Goal: Task Accomplishment & Management: Manage account settings

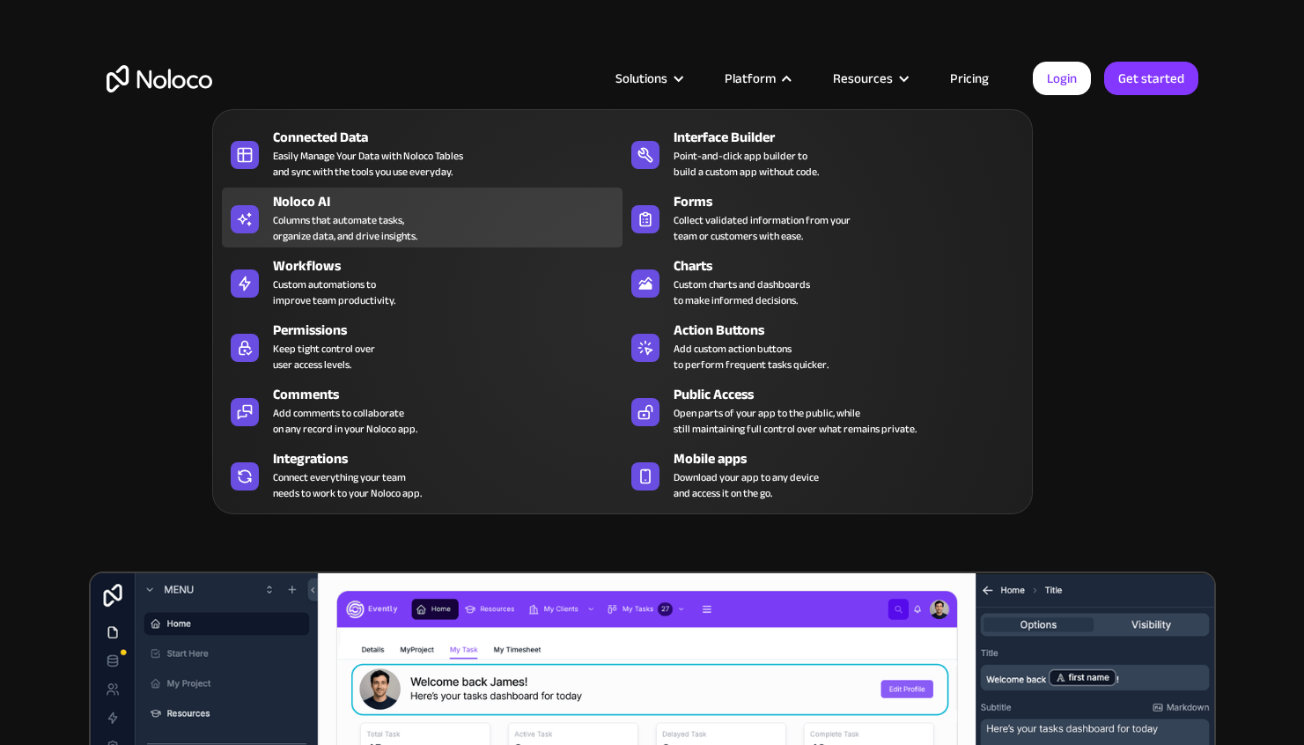
click at [358, 222] on div "Columns that automate tasks, organize data, and drive insights." at bounding box center [345, 228] width 144 height 32
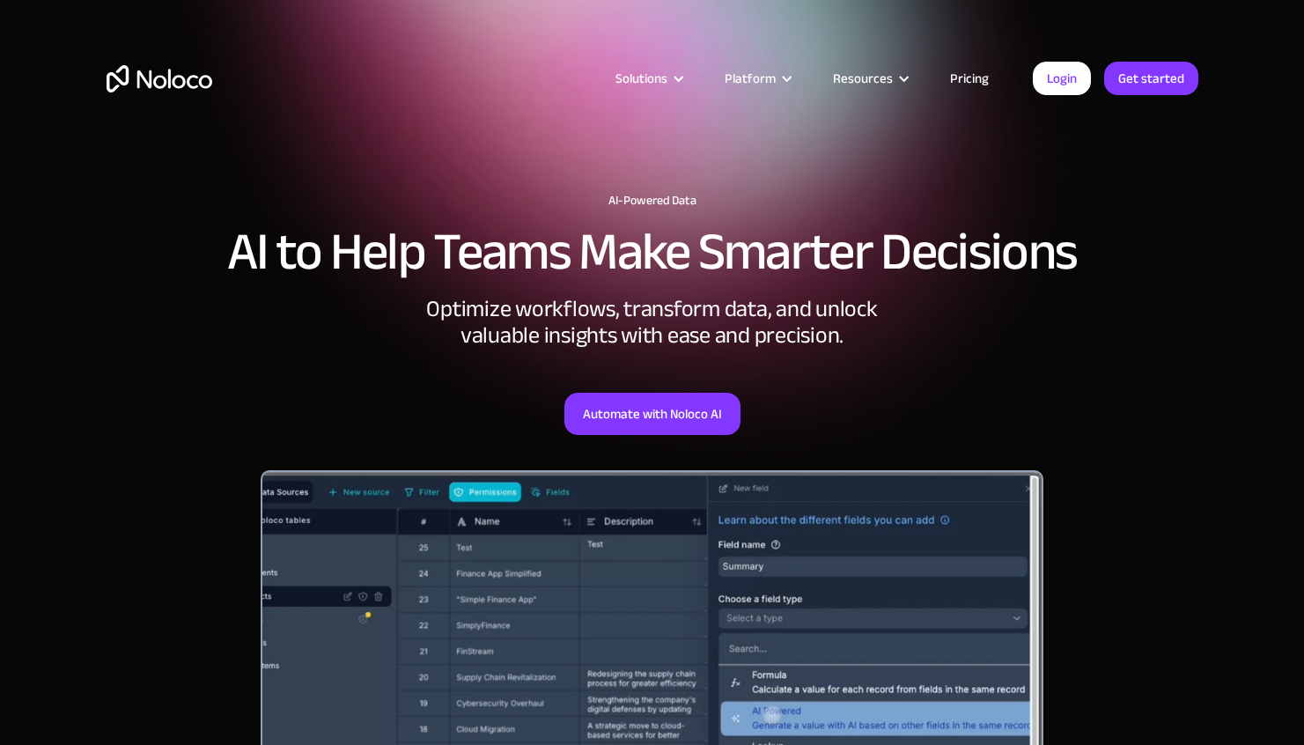
click at [908, 307] on div "Optimize workflows, transform data, and unlock valuable insights with ease and …" at bounding box center [652, 322] width 528 height 53
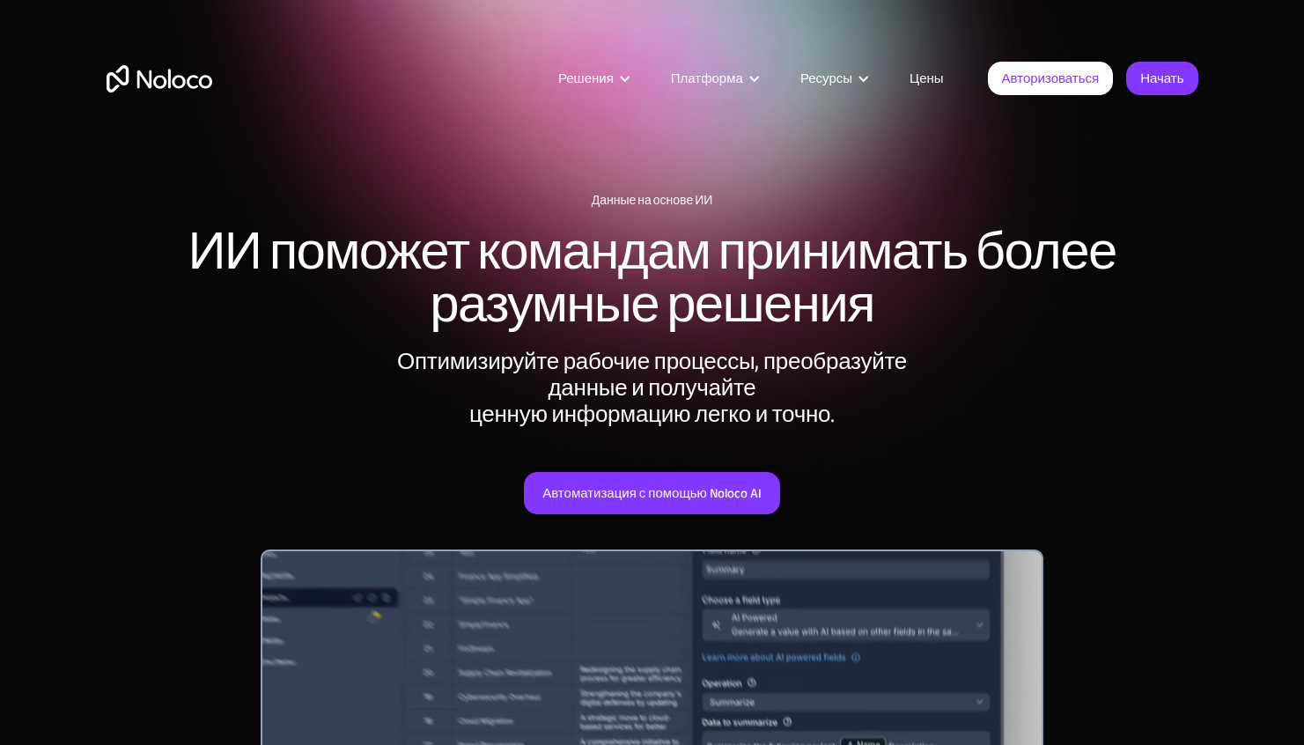
click at [595, 291] on font "ИИ поможет командам принимать более разумные решения" at bounding box center [652, 277] width 928 height 151
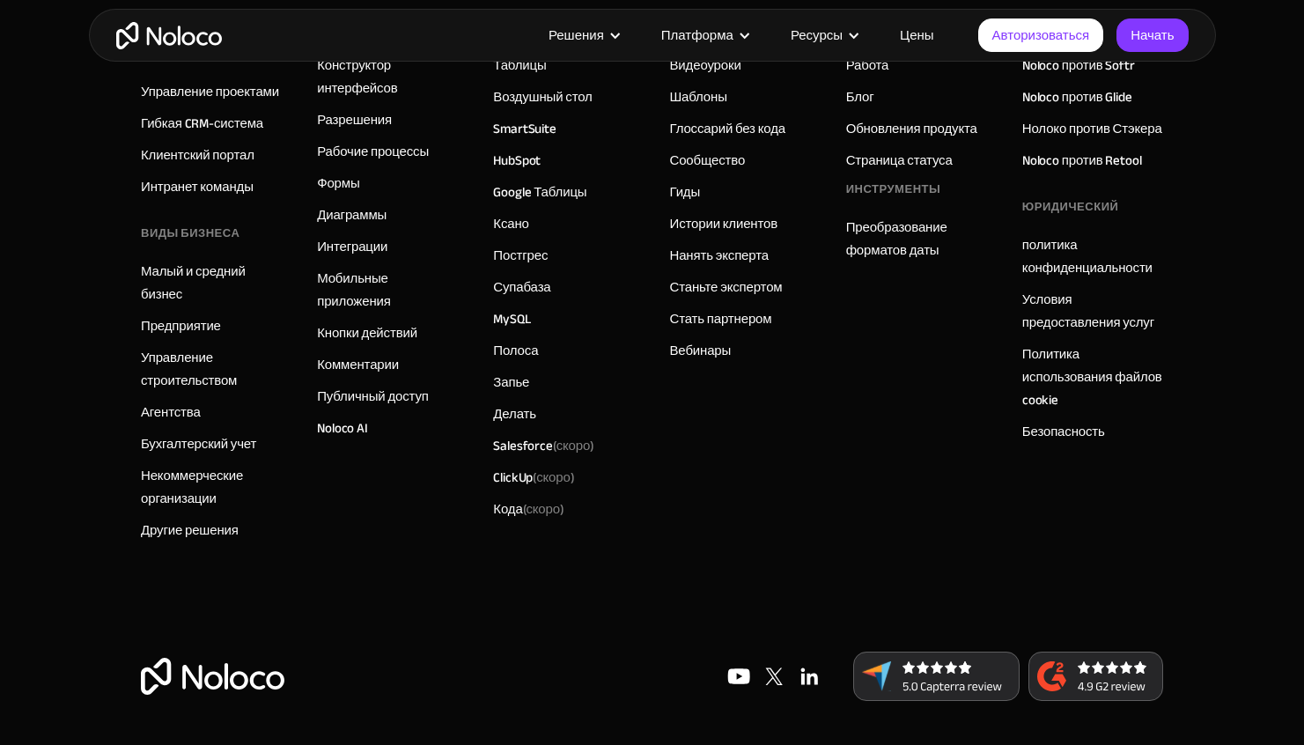
scroll to position [7206, 0]
click at [921, 37] on font "Цены" at bounding box center [917, 35] width 34 height 25
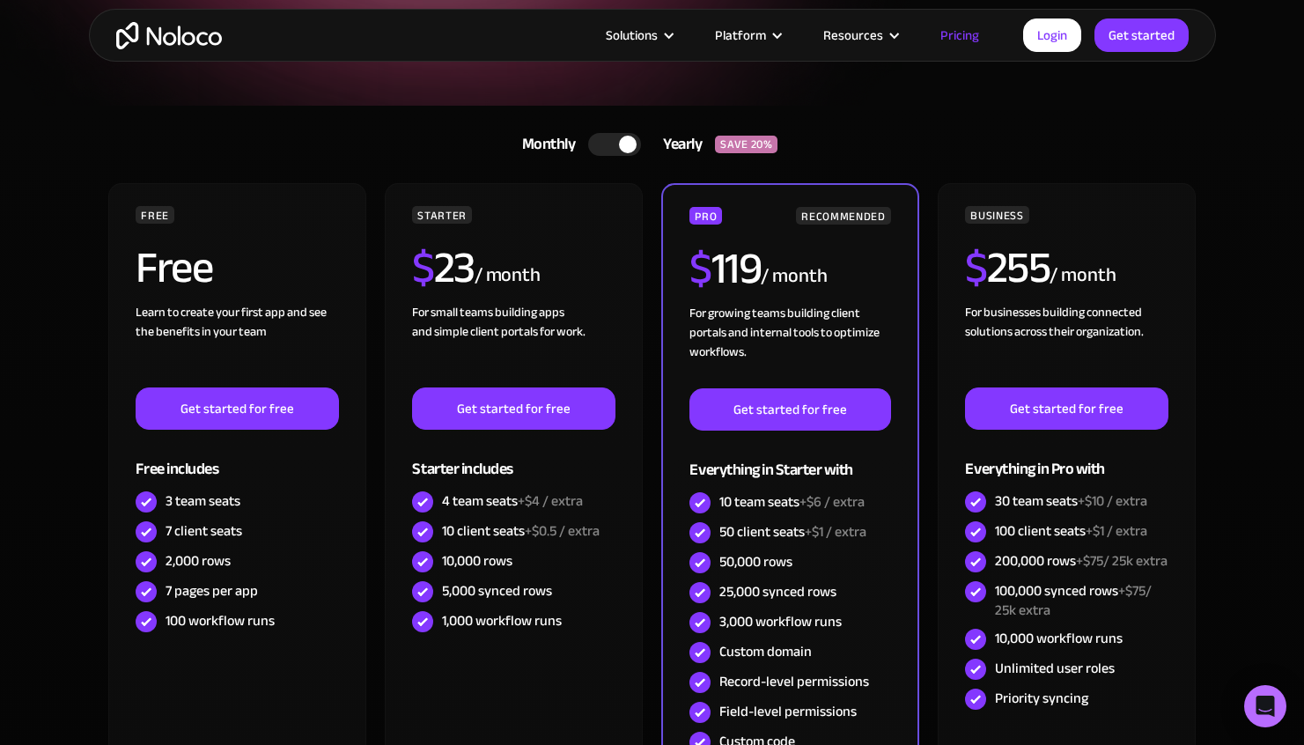
scroll to position [291, 0]
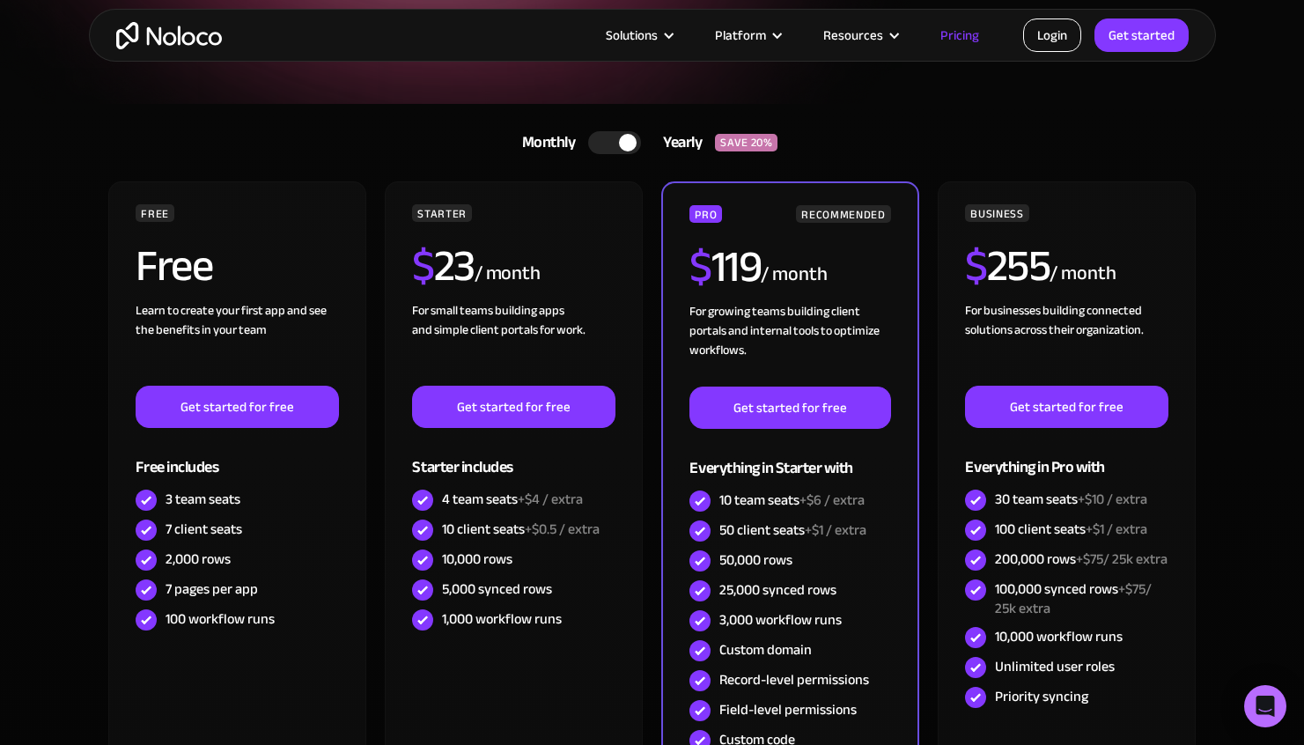
click at [1053, 41] on link "Login" at bounding box center [1052, 34] width 58 height 33
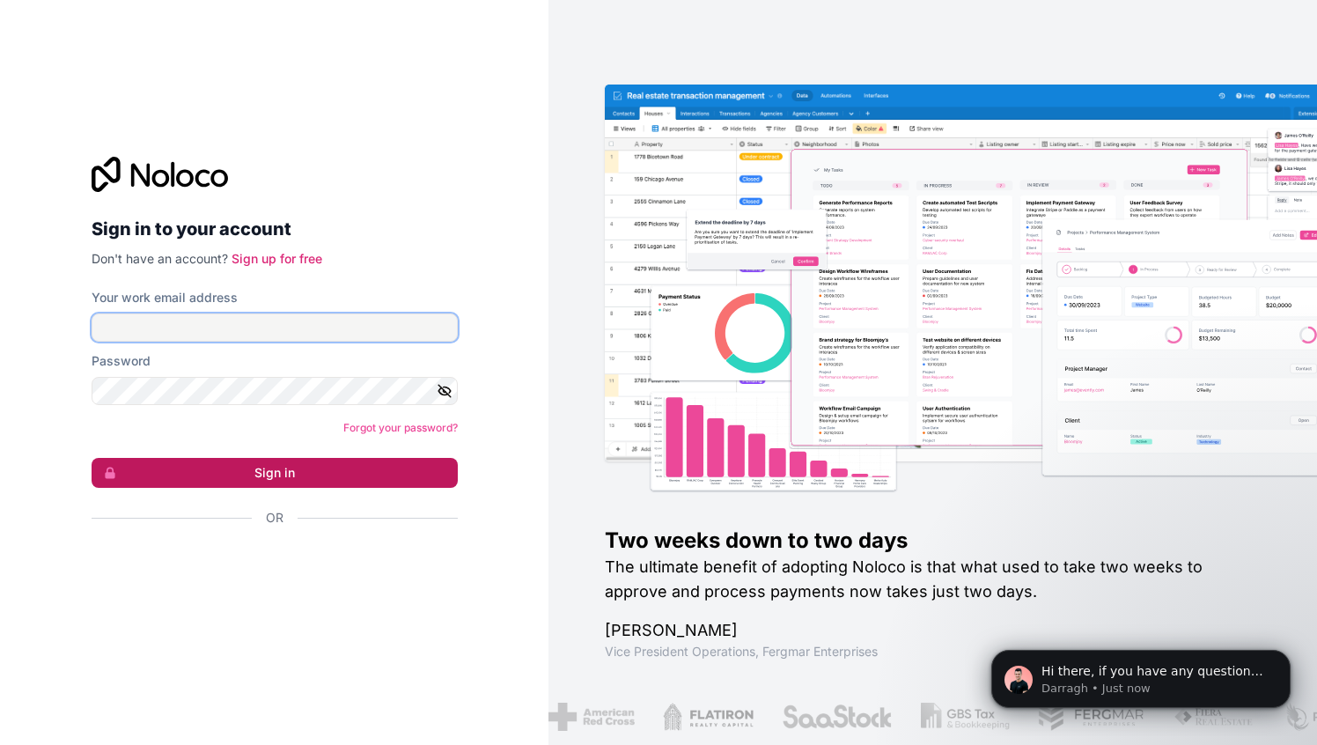
type input "h@[DOMAIN_NAME]"
click at [236, 475] on button "Sign in" at bounding box center [275, 473] width 366 height 30
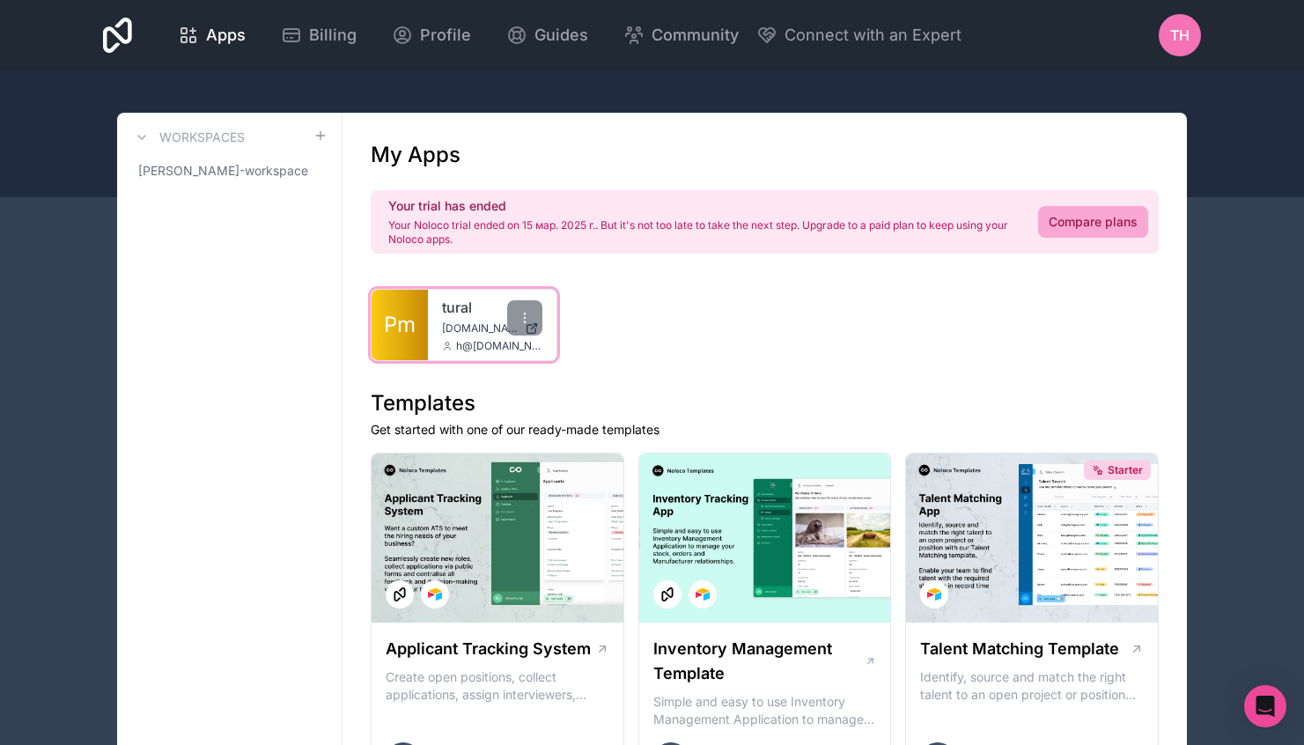
click at [454, 319] on div "tural tural.noloco.co h@tur.al" at bounding box center [492, 325] width 129 height 70
click at [470, 332] on span "[DOMAIN_NAME]" at bounding box center [480, 328] width 76 height 14
click at [469, 344] on span "h@[DOMAIN_NAME]" at bounding box center [499, 346] width 86 height 14
click at [454, 315] on link "tural" at bounding box center [492, 307] width 100 height 21
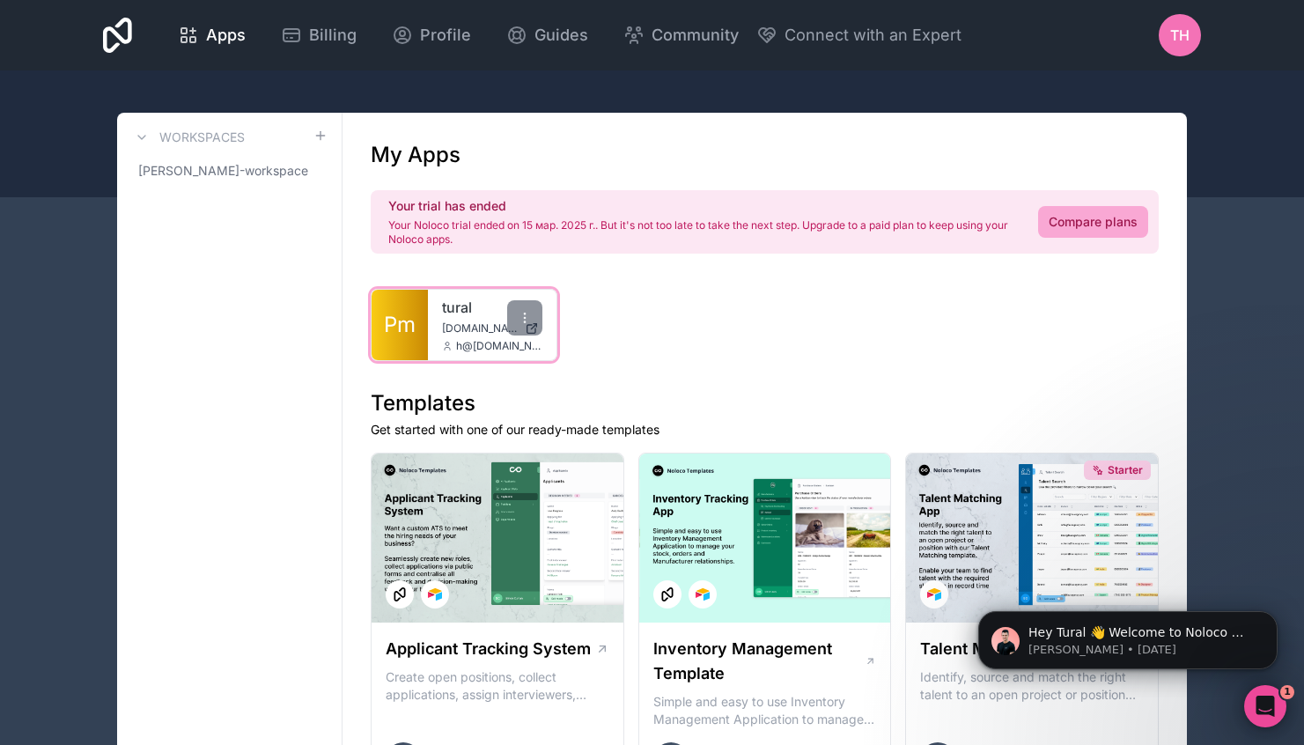
click at [474, 327] on span "[DOMAIN_NAME]" at bounding box center [480, 328] width 76 height 14
click at [1176, 40] on span "TH" at bounding box center [1179, 35] width 19 height 21
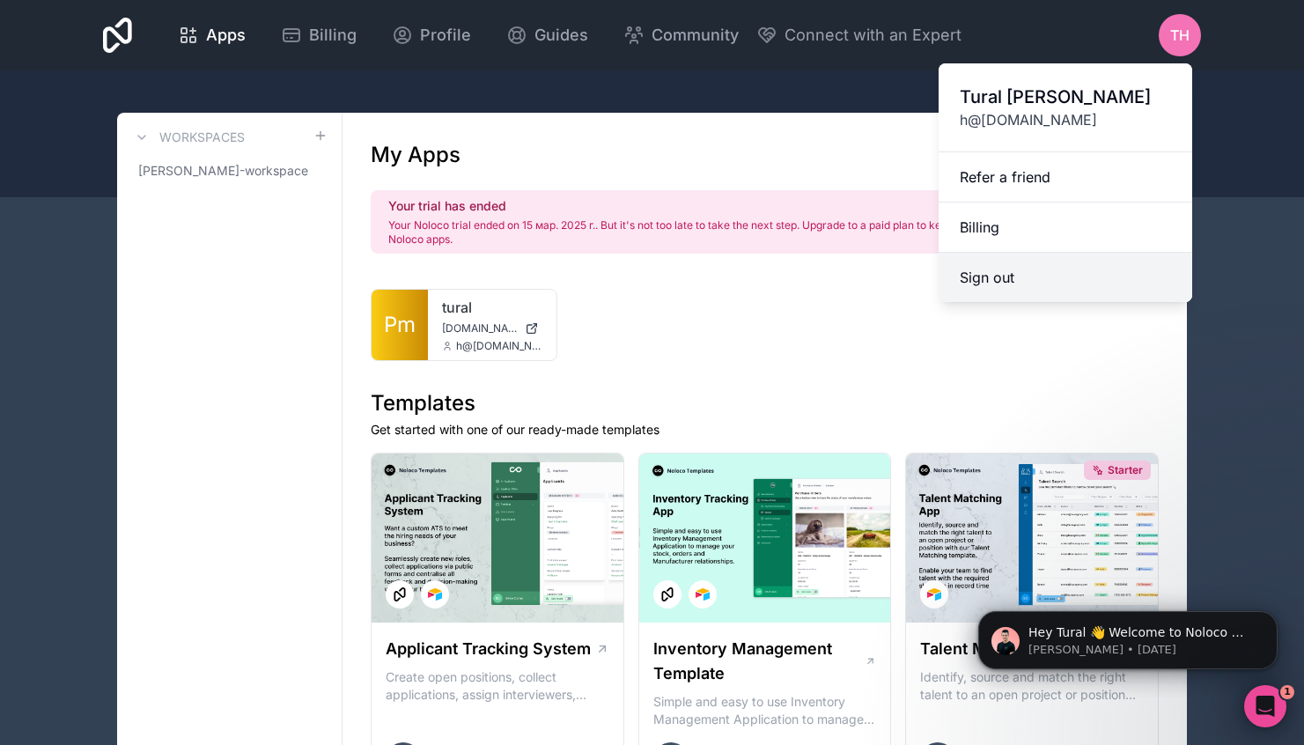
click at [982, 284] on button "Sign out" at bounding box center [1066, 277] width 254 height 49
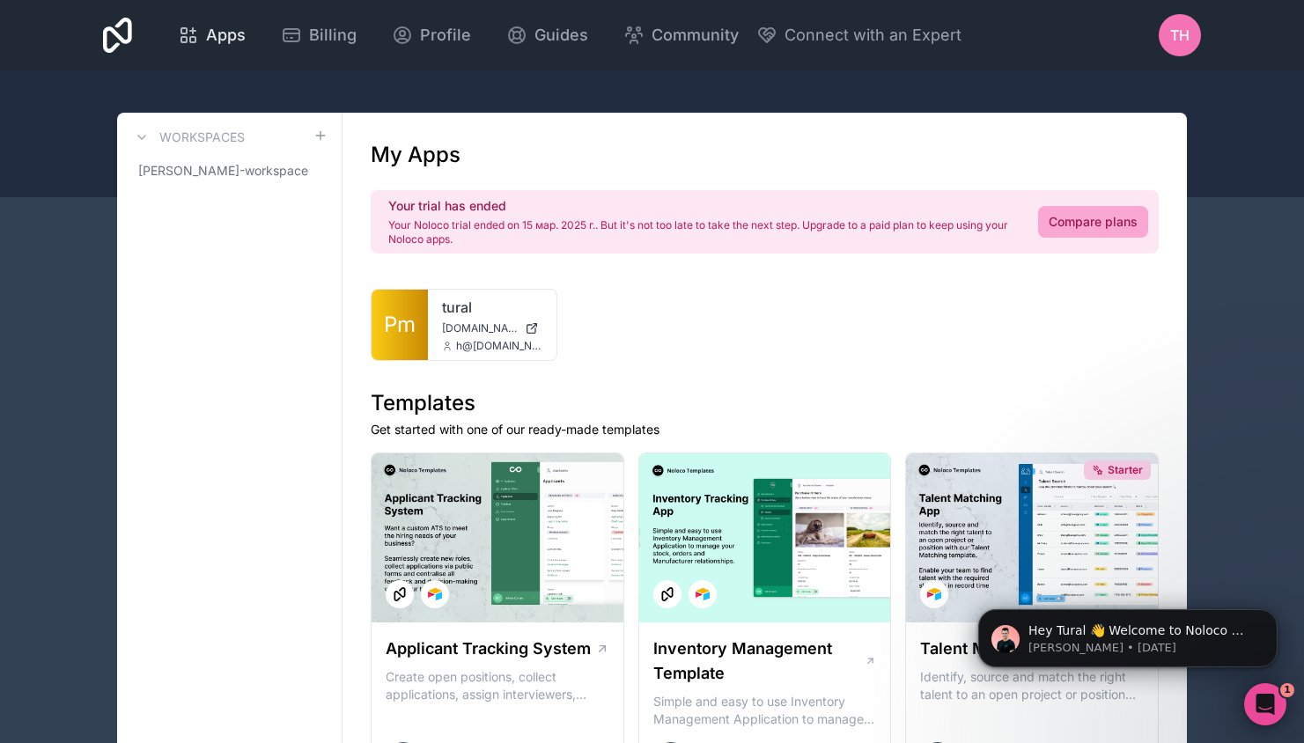
click at [190, 37] on icon at bounding box center [192, 39] width 5 height 5
click at [226, 173] on span "[PERSON_NAME]-workspace" at bounding box center [218, 171] width 161 height 18
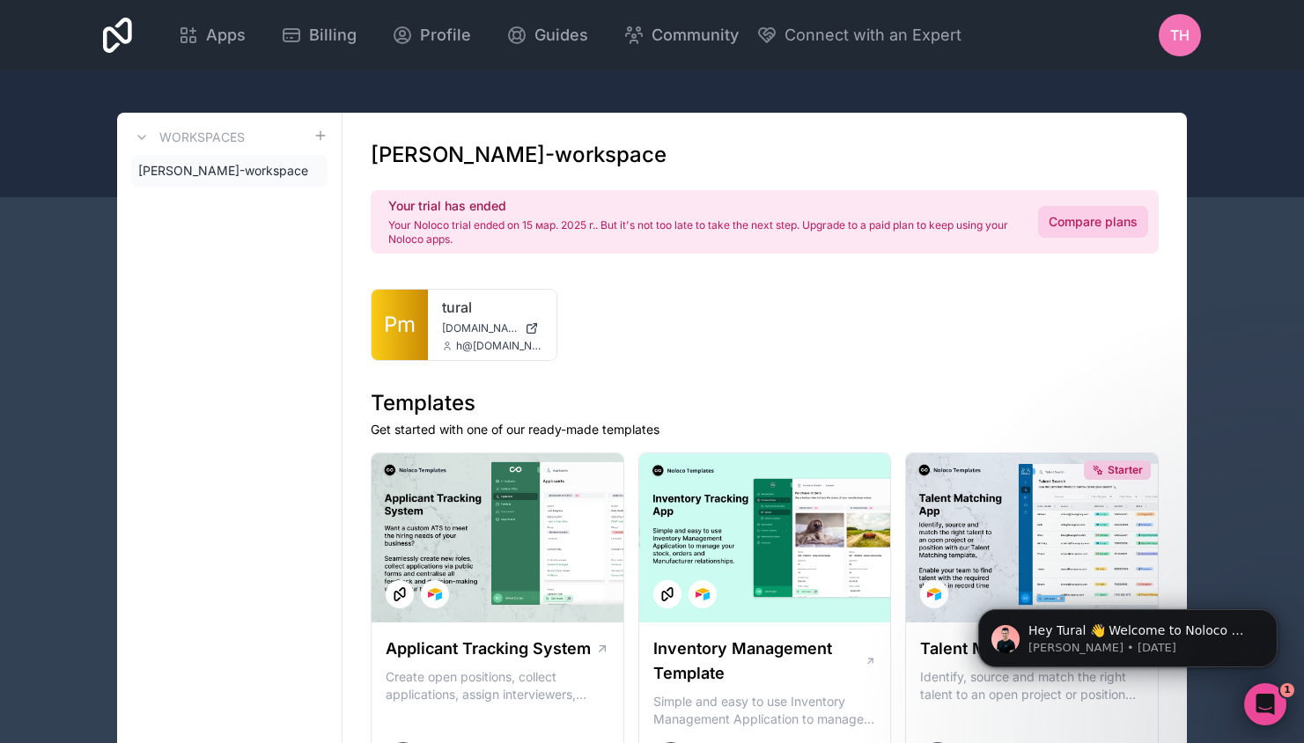
click at [1059, 225] on link "Compare plans" at bounding box center [1093, 222] width 110 height 32
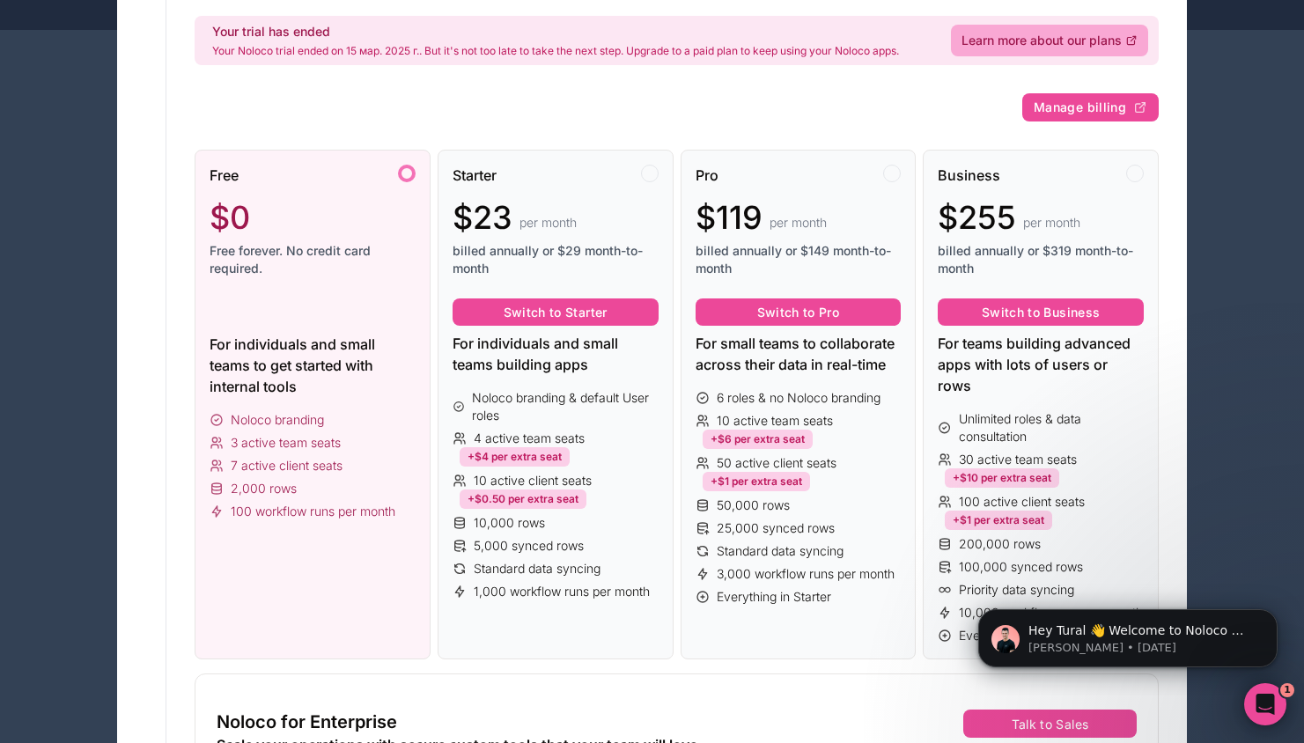
click at [284, 453] on div "Noloco branding 3 active team seats 7 active client seats 2,000 rows 100 workfl…" at bounding box center [313, 465] width 206 height 109
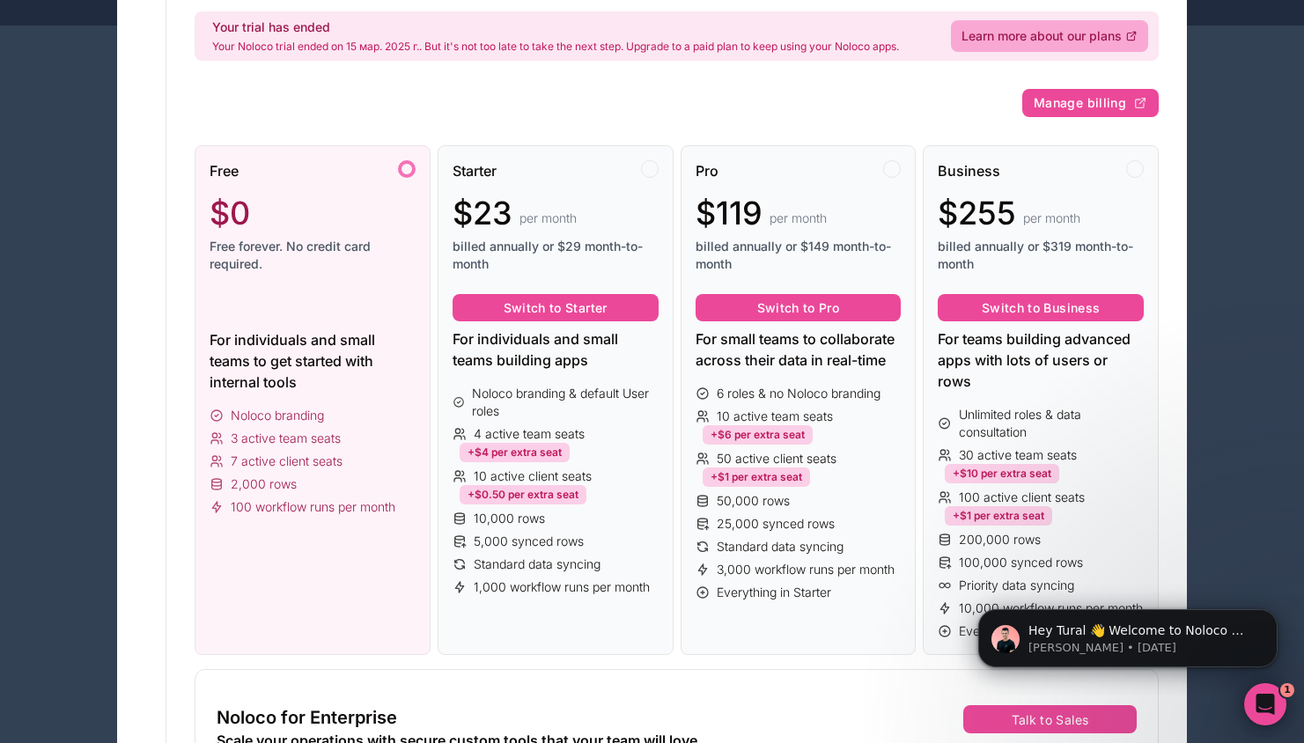
click at [401, 164] on div at bounding box center [407, 169] width 18 height 18
click at [235, 350] on div "For individuals and small teams to get started with internal tools" at bounding box center [313, 360] width 206 height 63
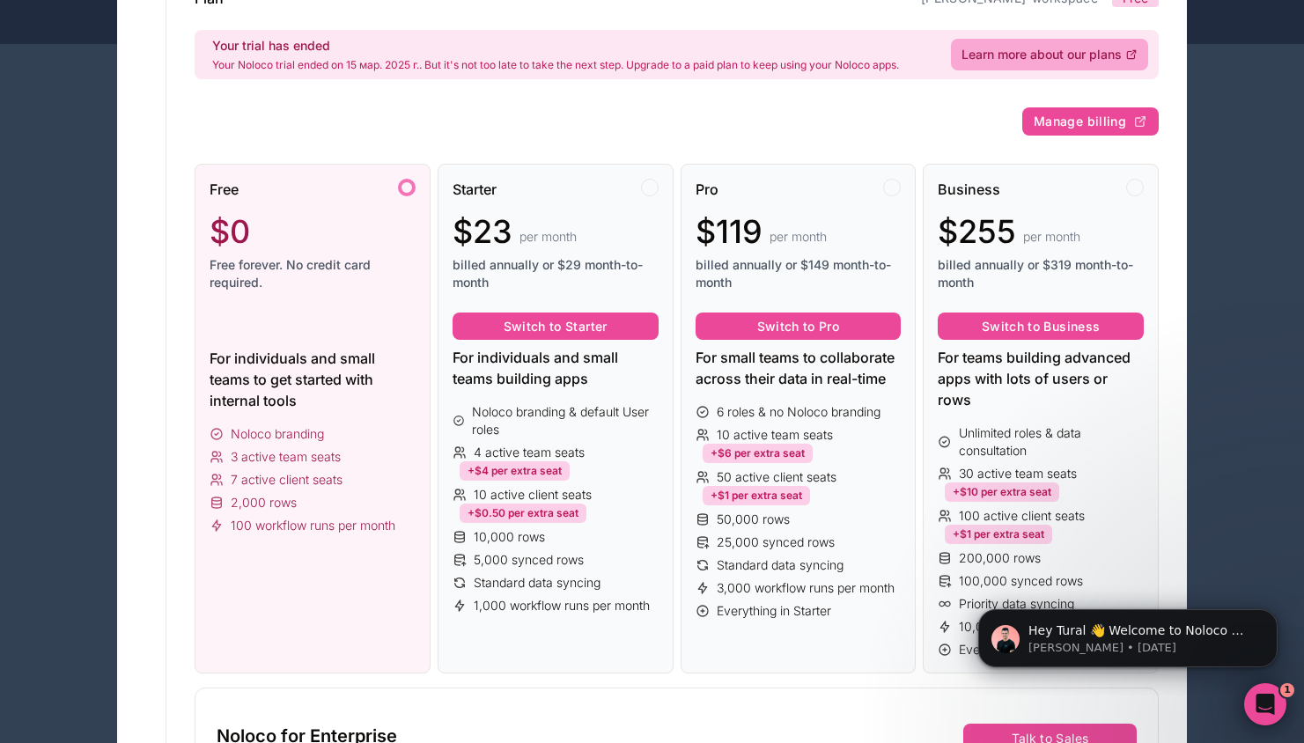
scroll to position [151, 0]
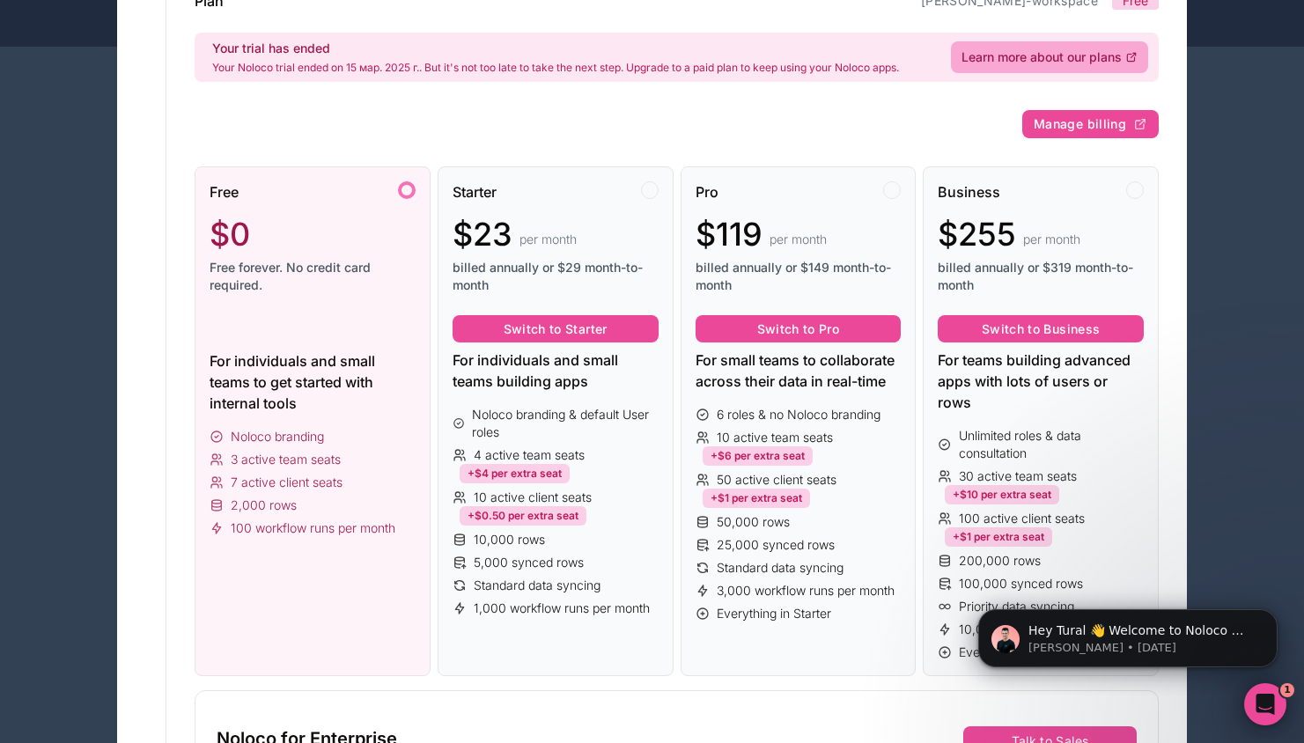
click at [302, 282] on span "Free forever. No credit card required." at bounding box center [313, 276] width 206 height 35
click at [600, 260] on span "billed annually or $29 month-to-month" at bounding box center [556, 276] width 206 height 35
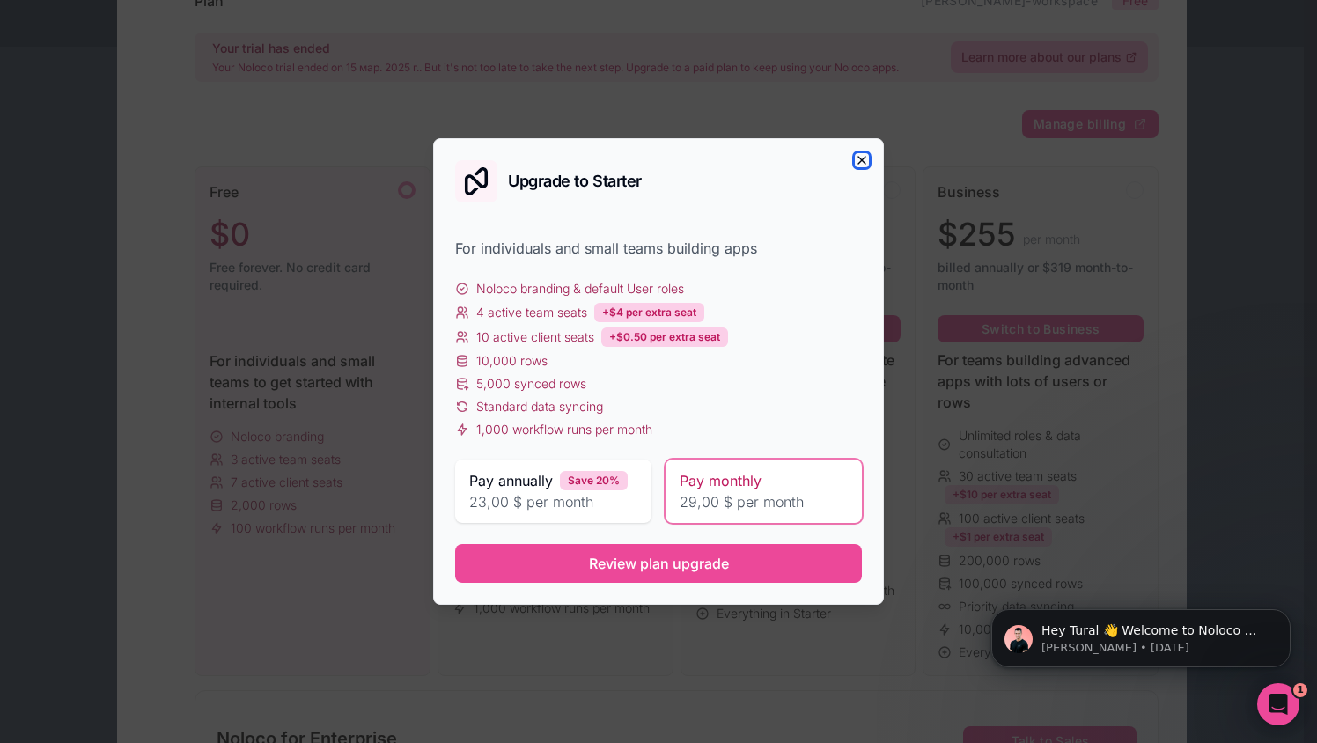
click at [861, 159] on icon "button" at bounding box center [861, 160] width 7 height 7
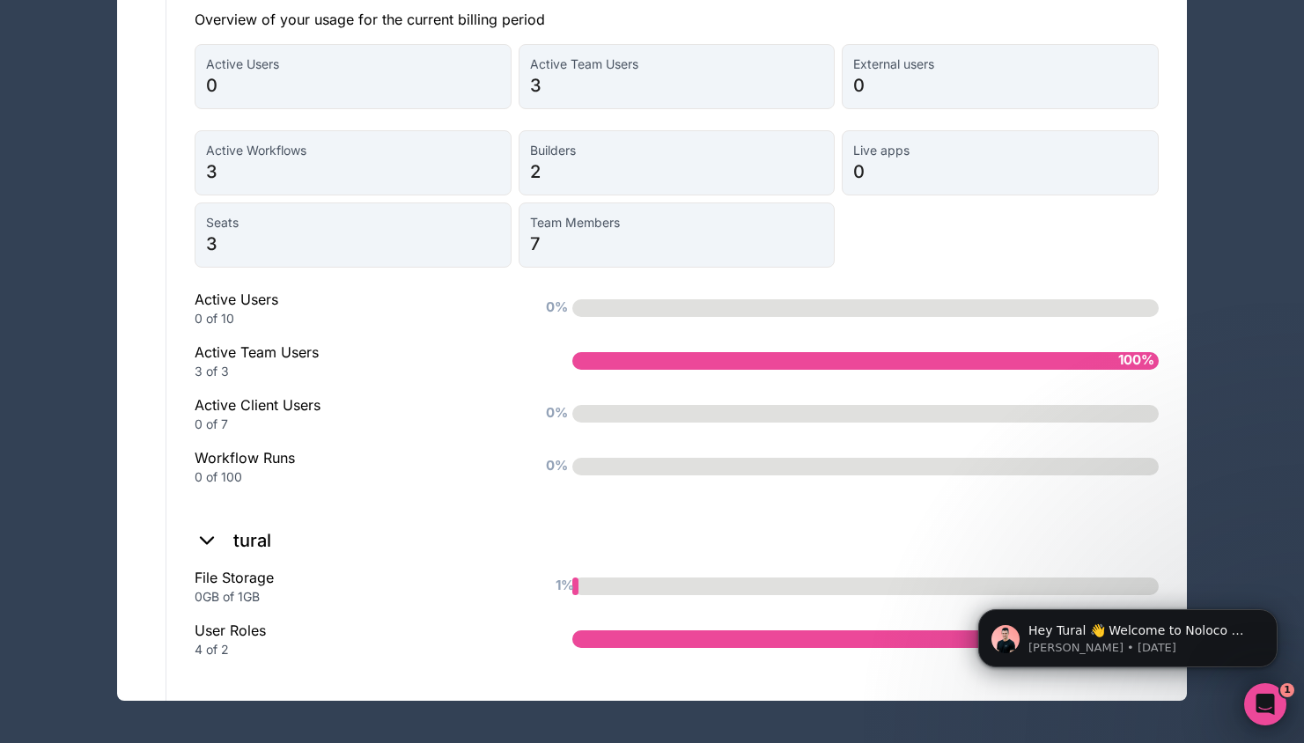
scroll to position [0, 0]
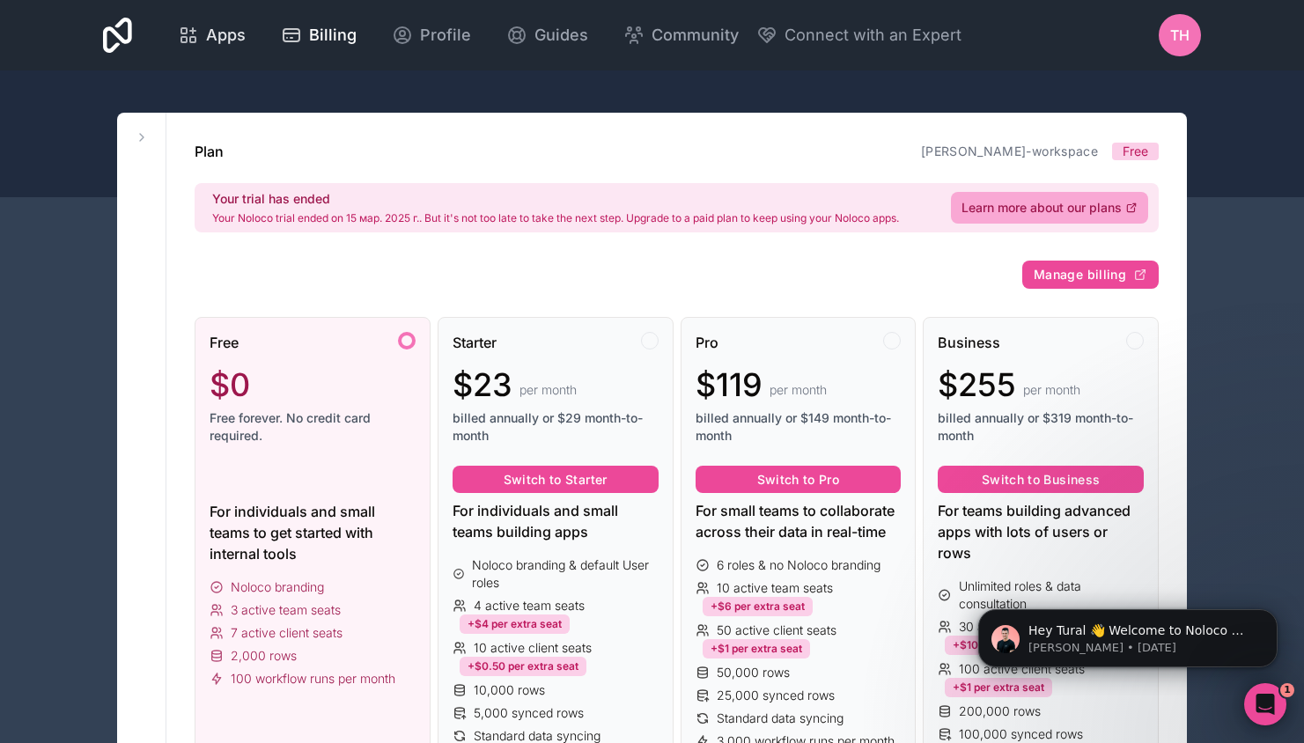
click at [206, 23] on span "Apps" at bounding box center [226, 35] width 40 height 25
